Goal: Information Seeking & Learning: Learn about a topic

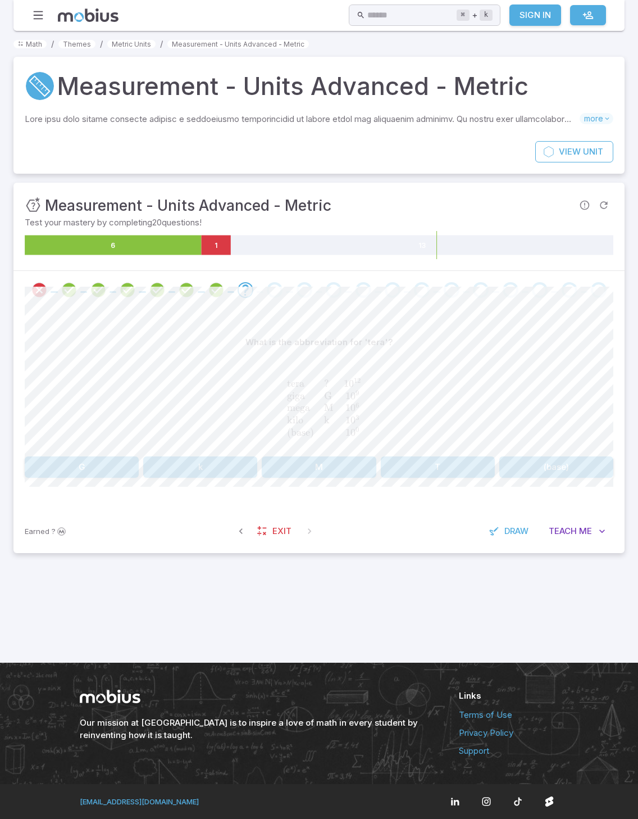
click at [464, 456] on button "T" at bounding box center [438, 466] width 114 height 21
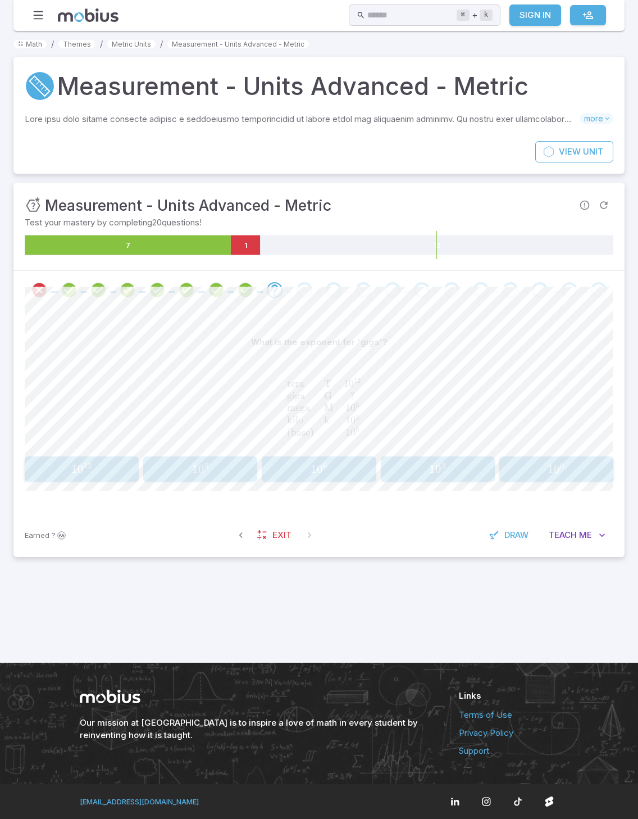
click at [235, 395] on div "What is the exponent for 'giga'? tera T 1 0 12 giga G ? mega M 1 0 6 kilo k 1 0…" at bounding box center [319, 392] width 589 height 121
click at [236, 456] on button "1 0 9 10^{9} 1 0 9" at bounding box center [200, 468] width 114 height 25
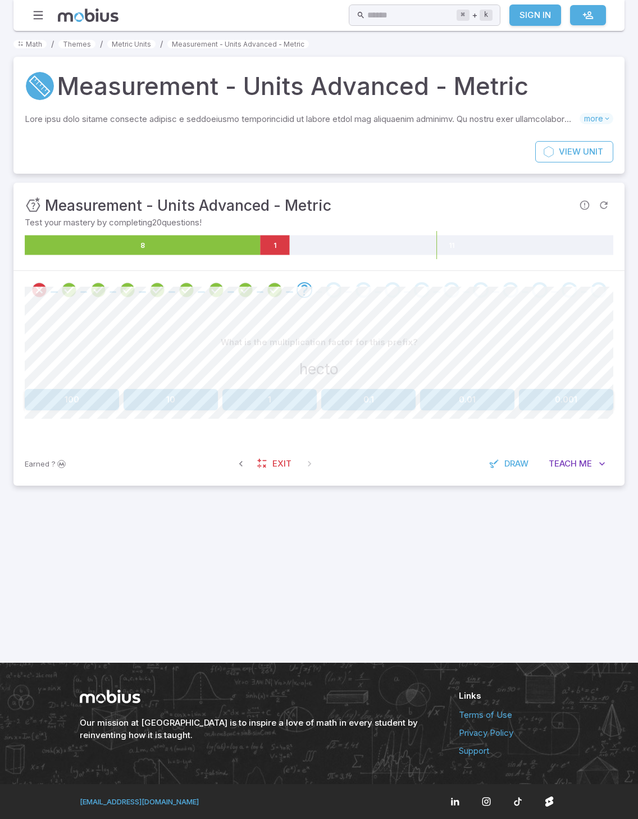
click at [62, 389] on button "100" at bounding box center [72, 399] width 94 height 21
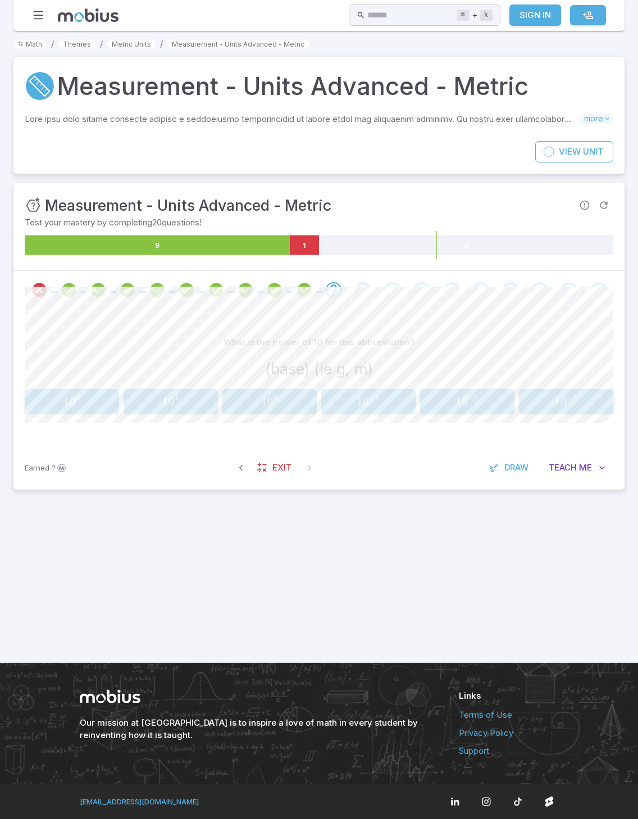
click at [246, 370] on div "What is the power of 10 for this abbreviation? (base) (ie g, m) 1 0 2 10^{2} 1 …" at bounding box center [319, 377] width 589 height 137
click at [245, 395] on span "1 0 0" at bounding box center [269, 402] width 87 height 14
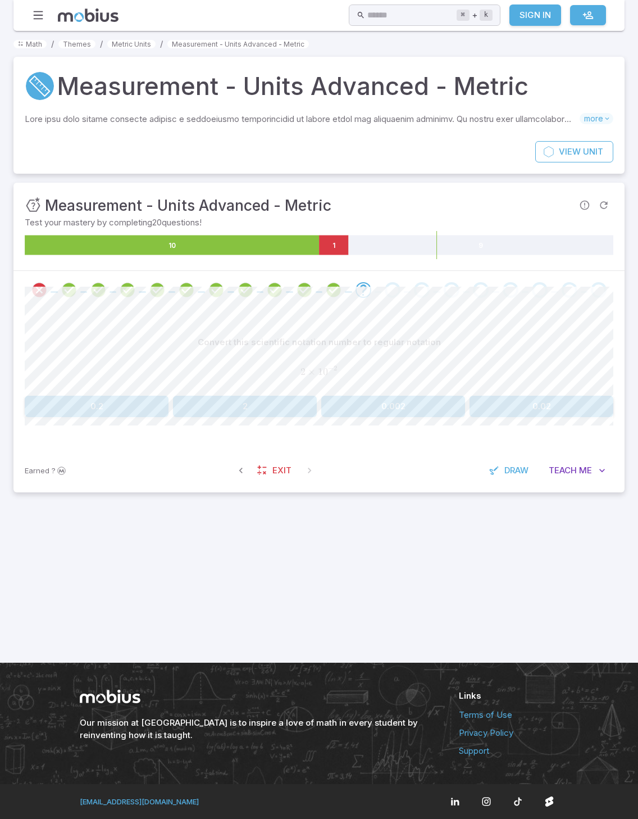
click at [77, 396] on button "0.2" at bounding box center [97, 406] width 144 height 21
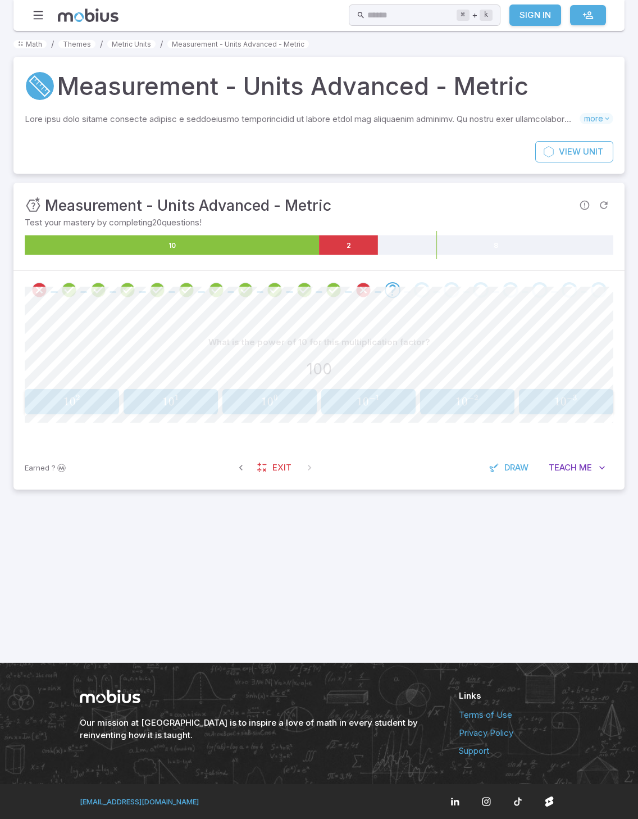
click at [359, 282] on icon "Review your answer" at bounding box center [363, 290] width 17 height 17
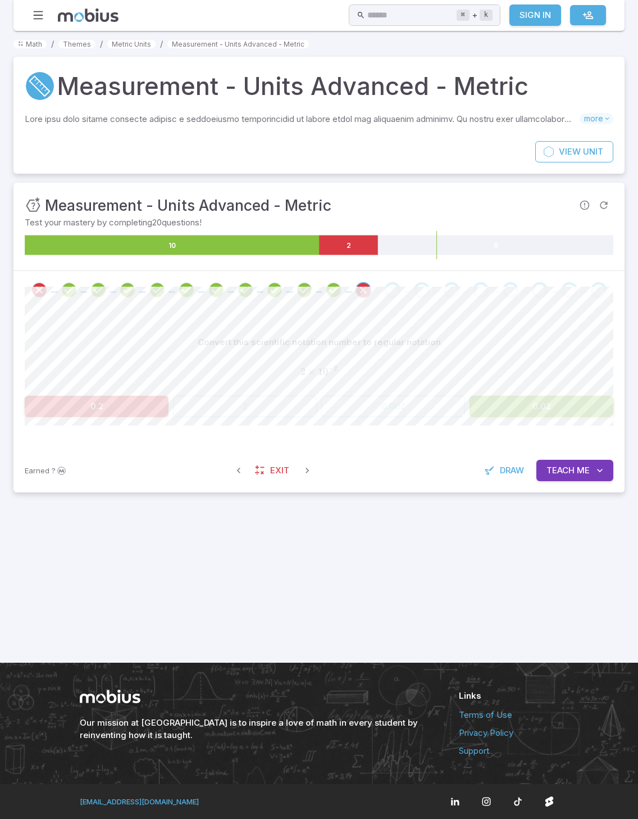
click at [582, 464] on span "Me" at bounding box center [583, 470] width 13 height 12
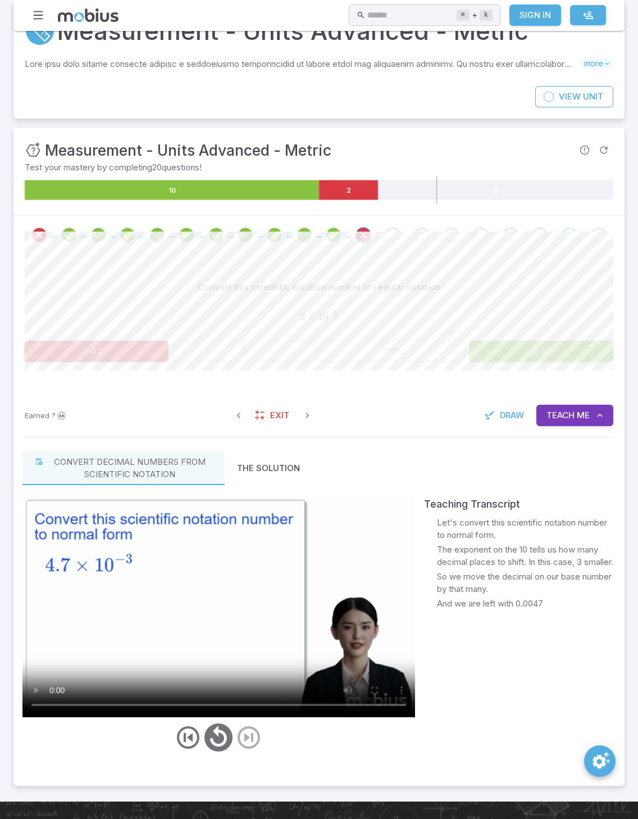
click at [398, 643] on video at bounding box center [218, 606] width 393 height 221
click at [549, 405] on button "Teach Me" at bounding box center [575, 415] width 77 height 21
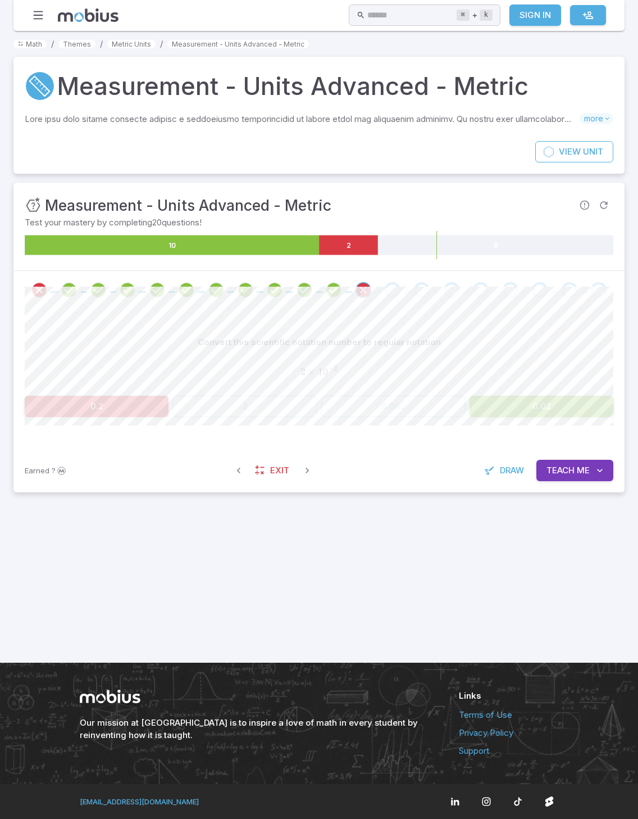
click at [392, 282] on div "Go to the next question" at bounding box center [393, 290] width 16 height 16
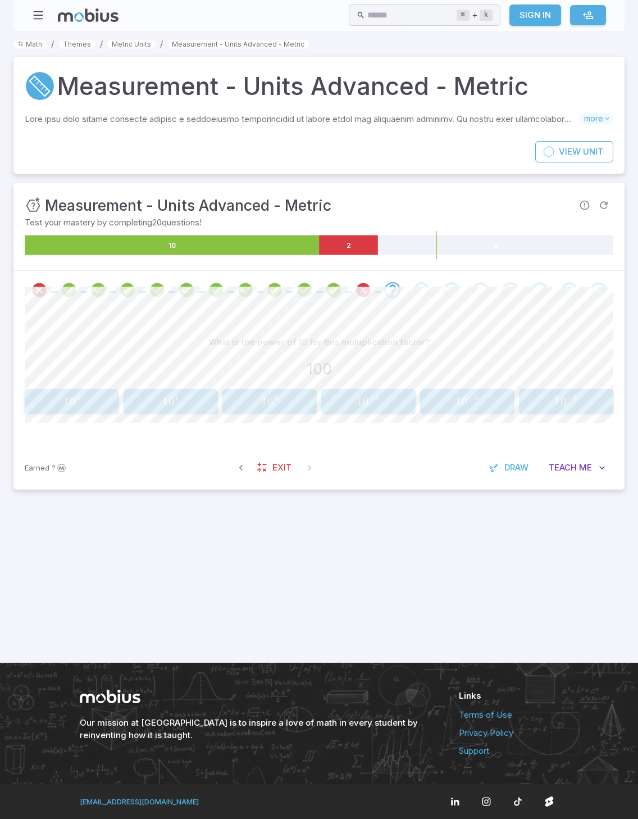
click at [72, 40] on link "Themes" at bounding box center [76, 44] width 37 height 8
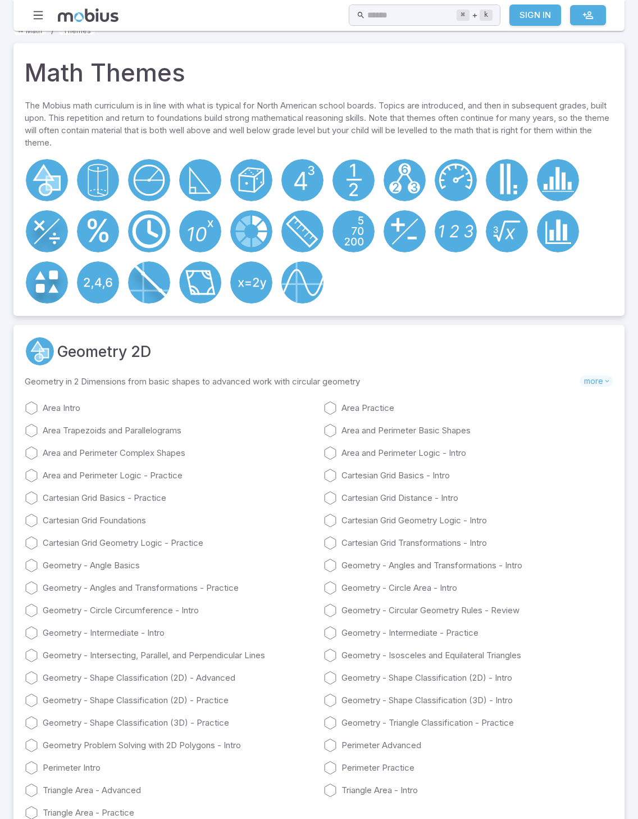
scroll to position [171, 0]
